Goal: Entertainment & Leisure: Consume media (video, audio)

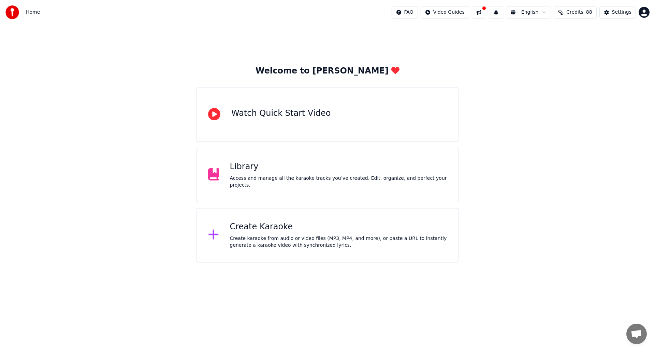
click at [287, 169] on div "Library" at bounding box center [338, 166] width 217 height 11
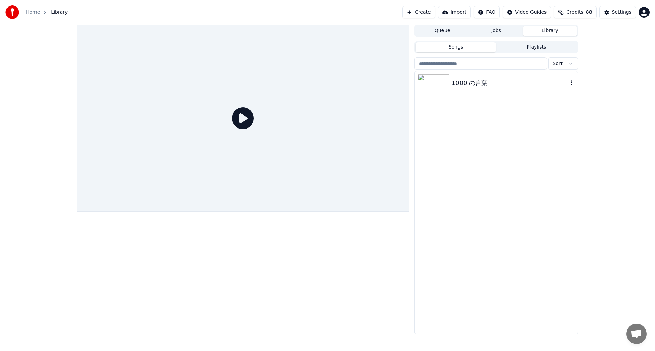
click at [432, 83] on img at bounding box center [433, 83] width 31 height 18
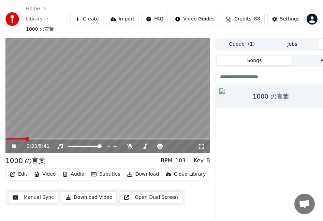
click at [14, 144] on icon at bounding box center [19, 146] width 16 height 5
click at [5, 137] on span at bounding box center [7, 139] width 4 height 4
click at [68, 144] on span at bounding box center [70, 146] width 4 height 4
click at [15, 144] on icon at bounding box center [14, 146] width 4 height 5
click at [15, 144] on icon at bounding box center [13, 146] width 3 height 4
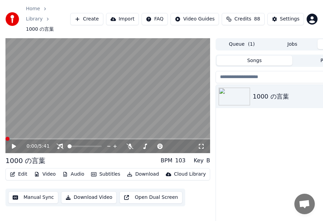
click at [5, 137] on span at bounding box center [7, 139] width 4 height 4
click at [13, 144] on icon at bounding box center [14, 146] width 4 height 5
click at [5, 137] on span at bounding box center [7, 139] width 4 height 4
click at [13, 144] on icon at bounding box center [14, 146] width 4 height 5
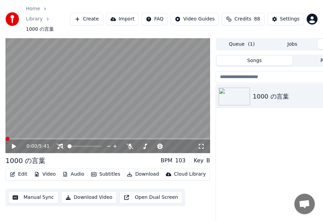
click at [5, 137] on span at bounding box center [7, 139] width 4 height 4
click at [12, 144] on icon at bounding box center [19, 146] width 16 height 5
click at [13, 144] on icon at bounding box center [13, 146] width 3 height 4
drag, startPoint x: 91, startPoint y: 129, endPoint x: 12, endPoint y: 129, distance: 79.9
click at [5, 137] on span at bounding box center [7, 139] width 4 height 4
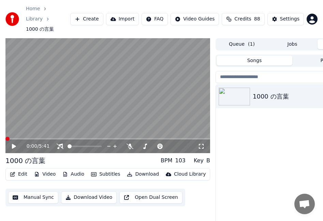
click at [14, 144] on icon at bounding box center [14, 146] width 4 height 5
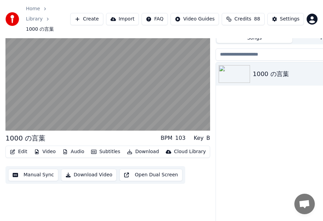
scroll to position [23, 0]
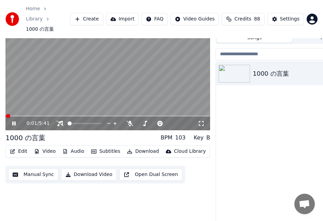
click at [254, 115] on div "1000 の言葉" at bounding box center [292, 144] width 153 height 165
click at [15, 122] on icon at bounding box center [13, 124] width 3 height 4
click at [5, 114] on span at bounding box center [7, 116] width 4 height 4
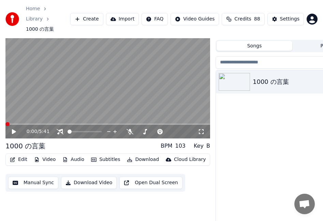
scroll to position [0, 0]
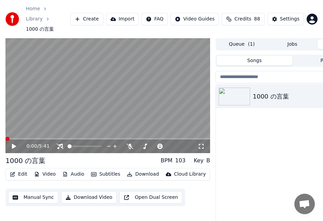
click at [12, 144] on icon at bounding box center [14, 146] width 4 height 5
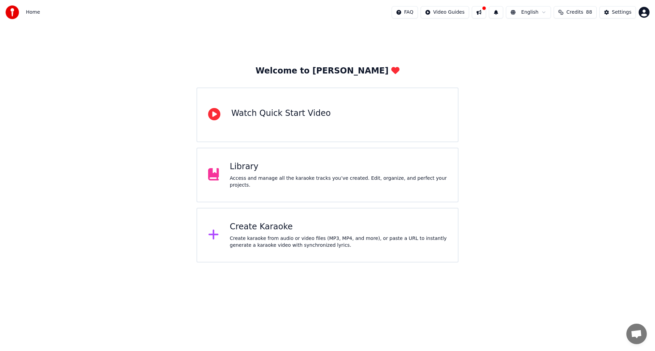
click at [278, 170] on div "Library" at bounding box center [338, 166] width 217 height 11
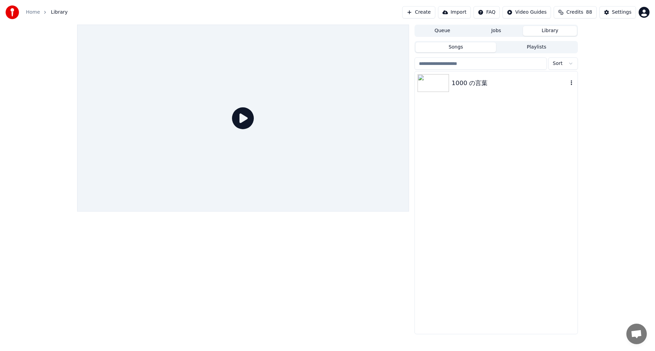
click at [450, 82] on div at bounding box center [435, 83] width 34 height 18
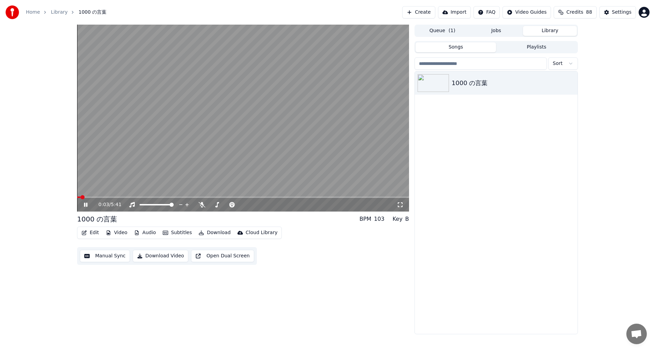
click at [85, 204] on icon at bounding box center [85, 204] width 3 height 4
click at [140, 205] on span at bounding box center [142, 204] width 4 height 4
click at [77, 197] on span at bounding box center [79, 197] width 4 height 4
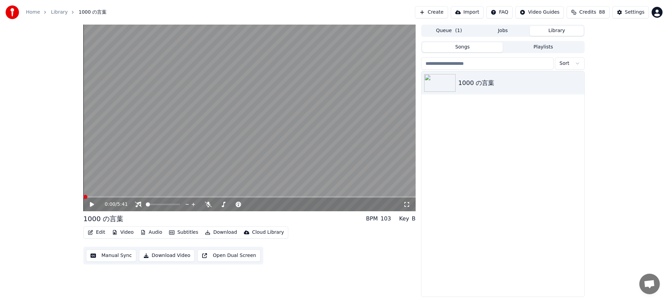
drag, startPoint x: 392, startPoint y: 9, endPoint x: 391, endPoint y: 1, distance: 7.6
click at [391, 1] on div "Home Library 1000 の言葉 Create Import FAQ Video Guides Credits 88 Settings" at bounding box center [334, 12] width 668 height 25
click at [90, 198] on div "0:00 / 5:41" at bounding box center [249, 205] width 332 height 14
click at [91, 204] on icon at bounding box center [92, 204] width 4 height 5
click at [91, 198] on div "0:01 / 5:41" at bounding box center [249, 205] width 332 height 14
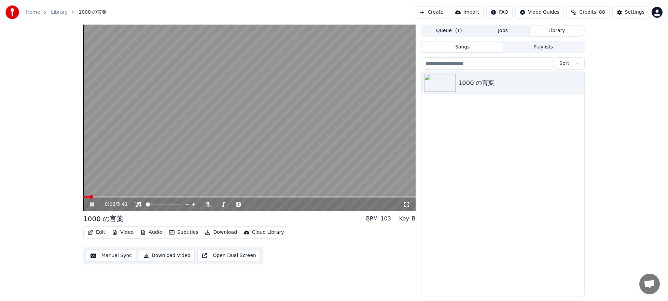
click at [89, 197] on span at bounding box center [91, 197] width 4 height 4
click at [93, 204] on icon at bounding box center [91, 204] width 3 height 4
click at [83, 197] on span at bounding box center [85, 197] width 4 height 4
click at [91, 203] on icon at bounding box center [92, 204] width 4 height 5
click at [88, 197] on span at bounding box center [90, 197] width 4 height 4
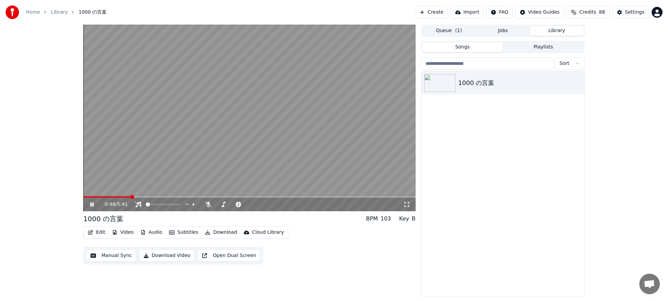
click at [91, 204] on icon at bounding box center [91, 204] width 3 height 4
click at [83, 198] on span at bounding box center [85, 197] width 4 height 4
click at [91, 204] on icon at bounding box center [92, 204] width 4 height 5
click at [91, 197] on span at bounding box center [249, 196] width 332 height 1
click at [92, 197] on span at bounding box center [88, 196] width 10 height 1
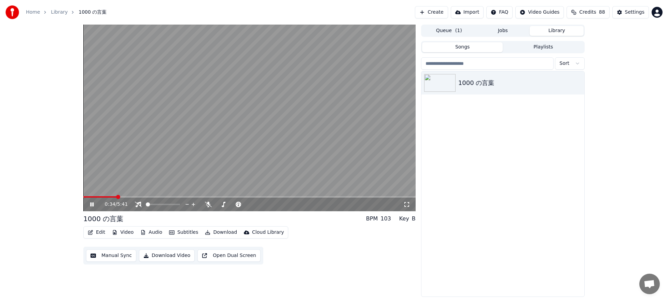
click at [116, 197] on span at bounding box center [118, 197] width 4 height 4
click at [91, 205] on icon at bounding box center [91, 204] width 3 height 4
click at [86, 197] on span at bounding box center [88, 197] width 4 height 4
click at [83, 196] on span at bounding box center [85, 197] width 4 height 4
click at [89, 198] on div "0:00 / 5:41" at bounding box center [249, 205] width 332 height 14
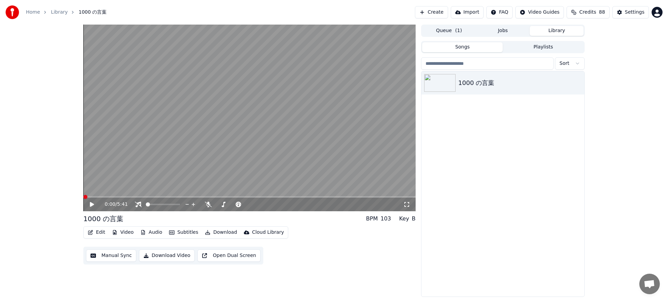
click at [90, 198] on div "0:00 / 5:41" at bounding box center [249, 205] width 332 height 14
click at [93, 206] on icon at bounding box center [97, 204] width 16 height 5
click at [92, 197] on span at bounding box center [249, 196] width 332 height 1
click at [98, 195] on video at bounding box center [249, 118] width 332 height 187
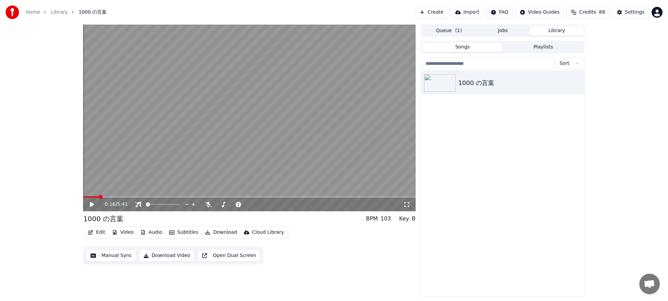
click at [99, 199] on span at bounding box center [101, 197] width 4 height 4
click at [101, 197] on span at bounding box center [103, 197] width 4 height 4
click at [92, 204] on icon at bounding box center [92, 204] width 4 height 5
click at [92, 204] on icon at bounding box center [97, 204] width 16 height 5
click at [83, 197] on span at bounding box center [85, 197] width 4 height 4
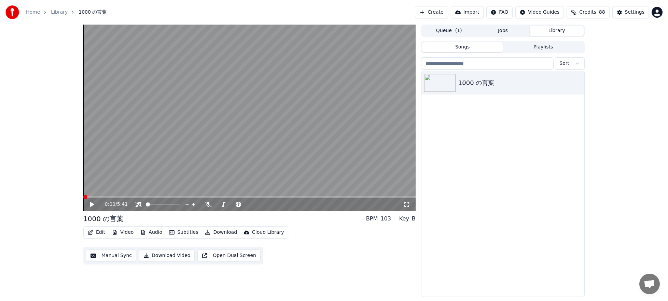
click at [91, 205] on icon at bounding box center [92, 204] width 4 height 5
